Goal: Find specific page/section: Find specific page/section

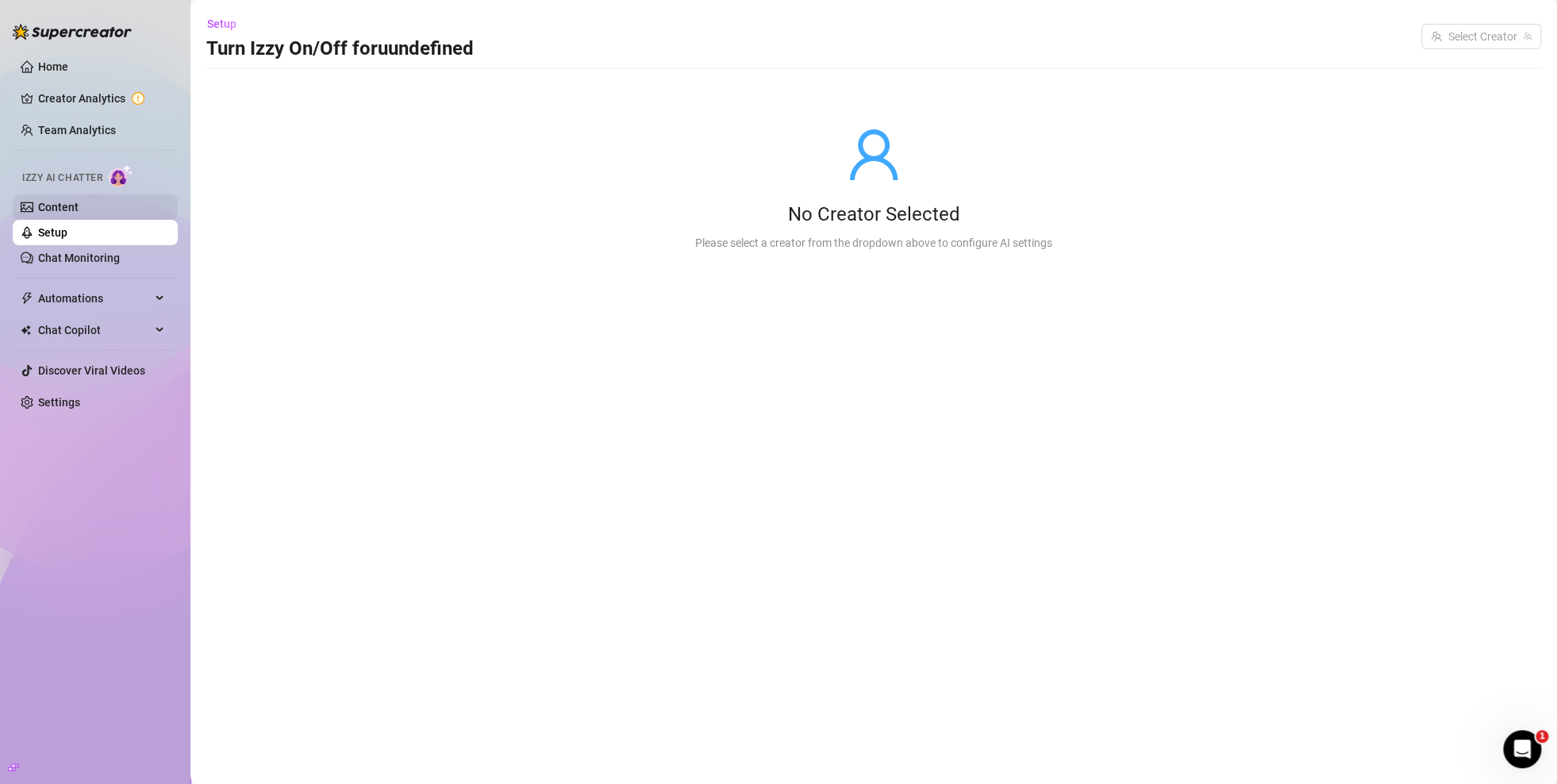
click at [78, 209] on link "Content" at bounding box center [59, 207] width 41 height 13
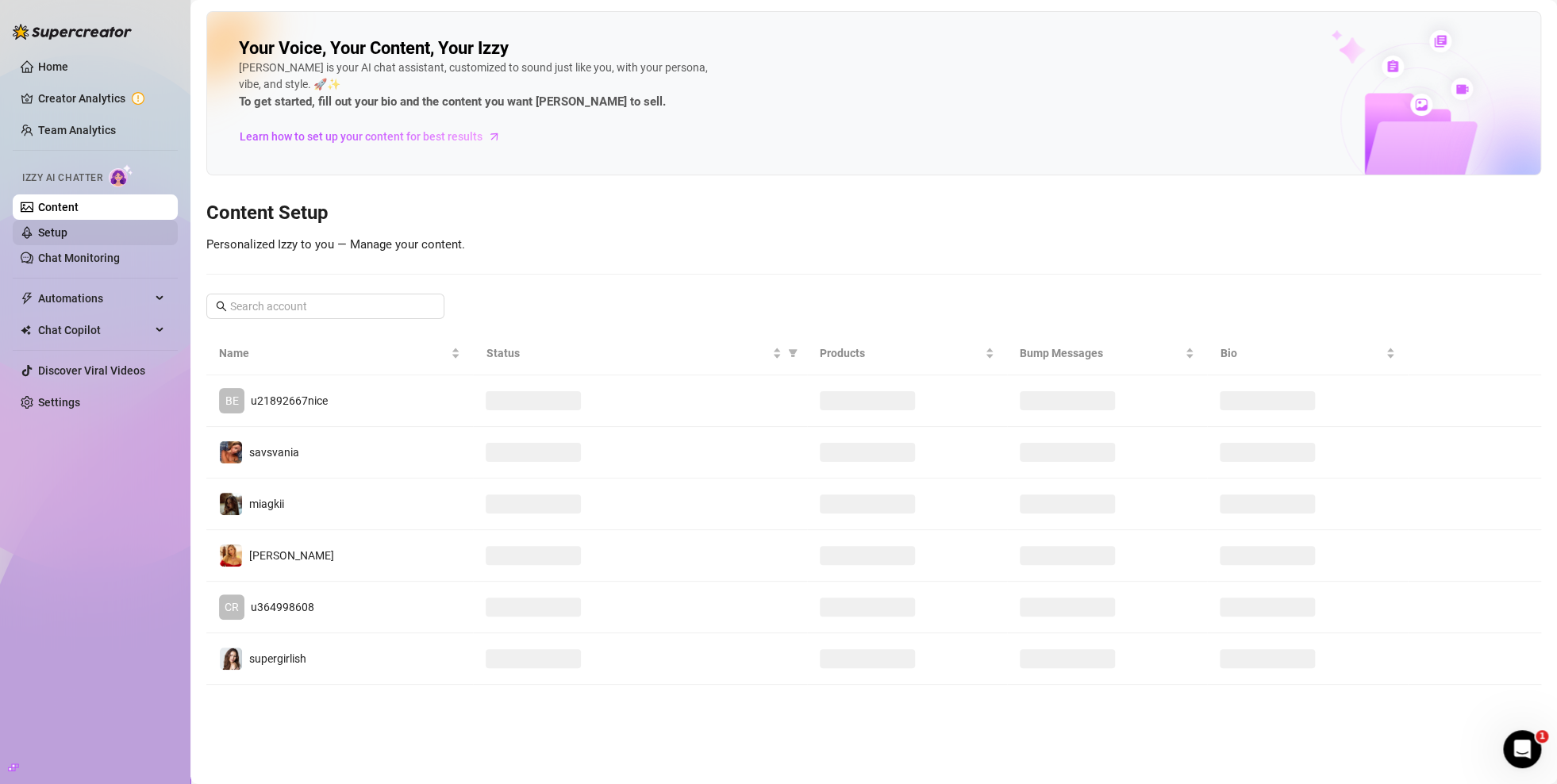
click at [68, 239] on link "Setup" at bounding box center [53, 232] width 29 height 13
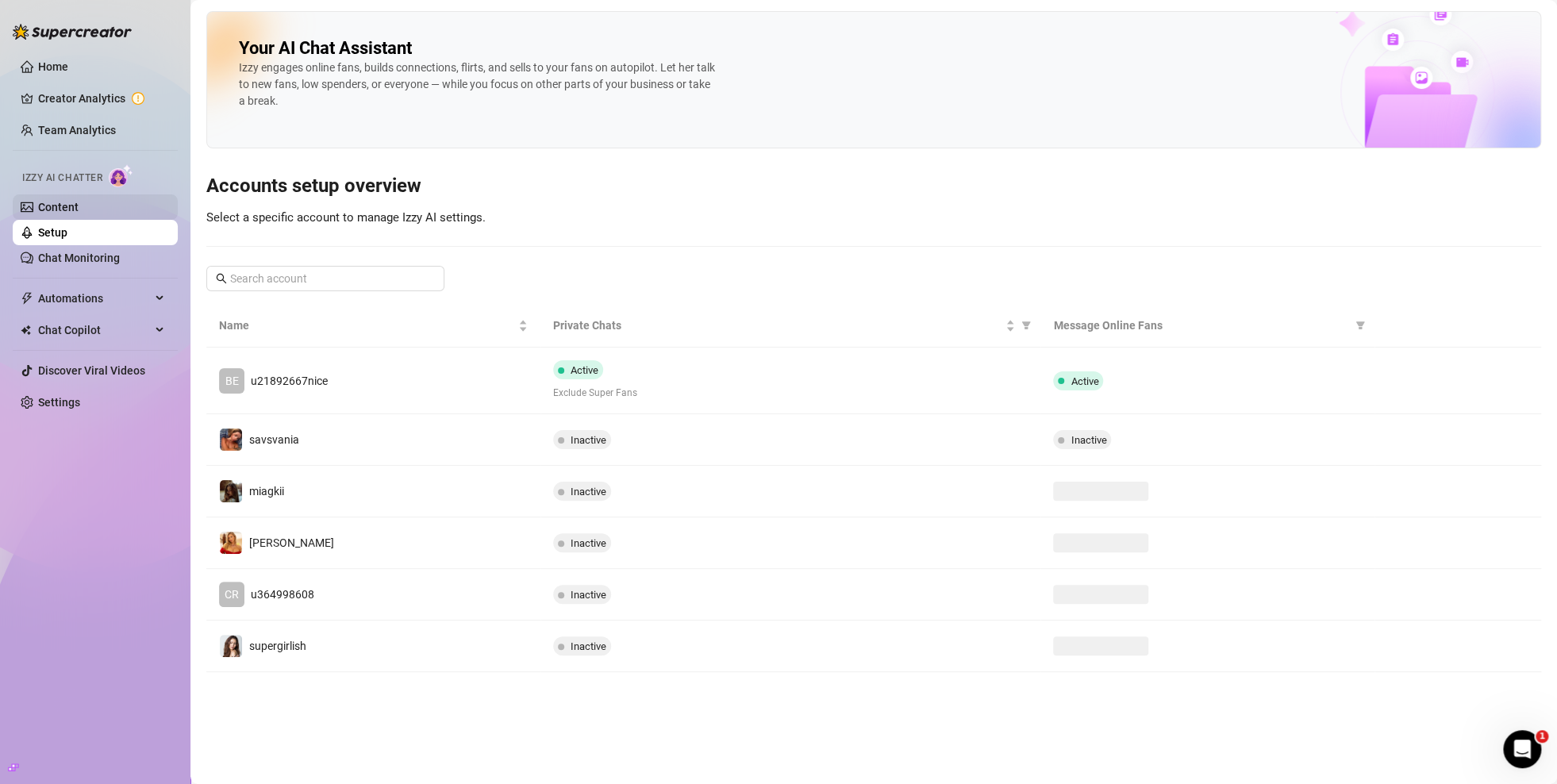
click at [78, 214] on link "Content" at bounding box center [59, 207] width 41 height 13
